Goal: Task Accomplishment & Management: Use online tool/utility

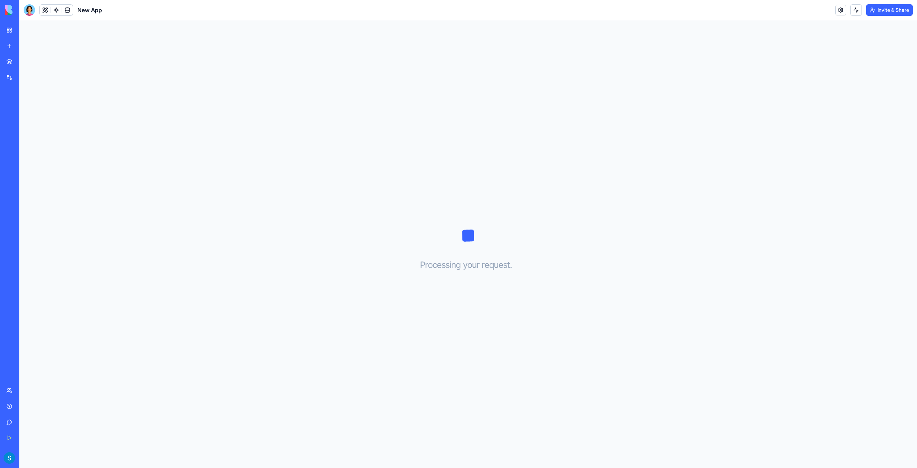
click at [27, 32] on div "My Workspace" at bounding box center [21, 30] width 9 height 7
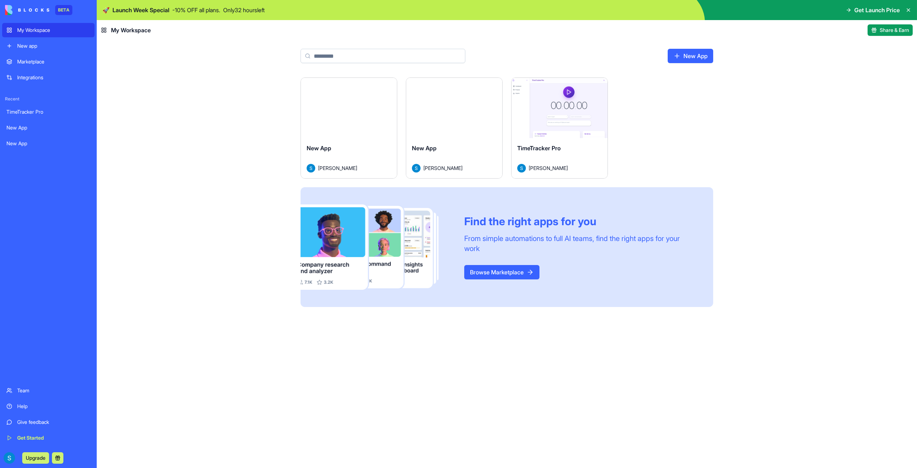
click at [359, 105] on button "Launch" at bounding box center [349, 108] width 54 height 14
